Goal: Task Accomplishment & Management: Use online tool/utility

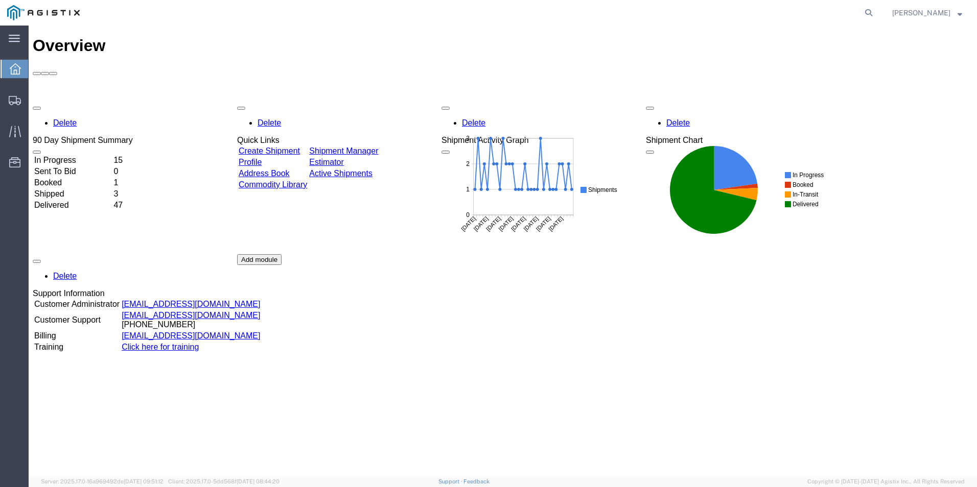
click at [16, 67] on icon at bounding box center [15, 68] width 11 height 11
click at [0, 0] on span "Create Shipment" at bounding box center [0, 0] width 0 height 0
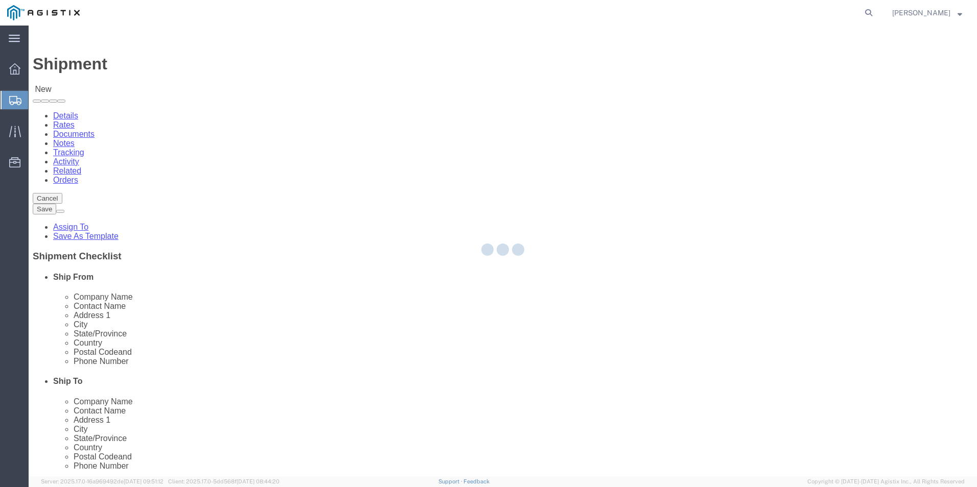
select select
